Goal: Transaction & Acquisition: Download file/media

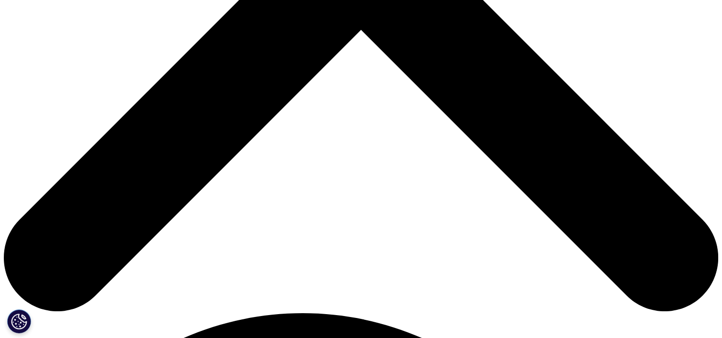
scroll to position [410, 0]
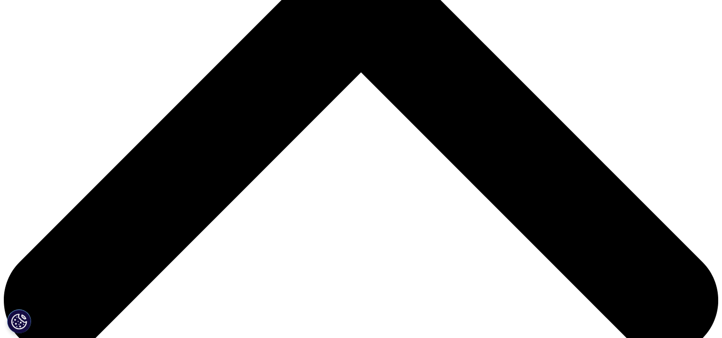
scroll to position [382, 0]
